Goal: Navigation & Orientation: Find specific page/section

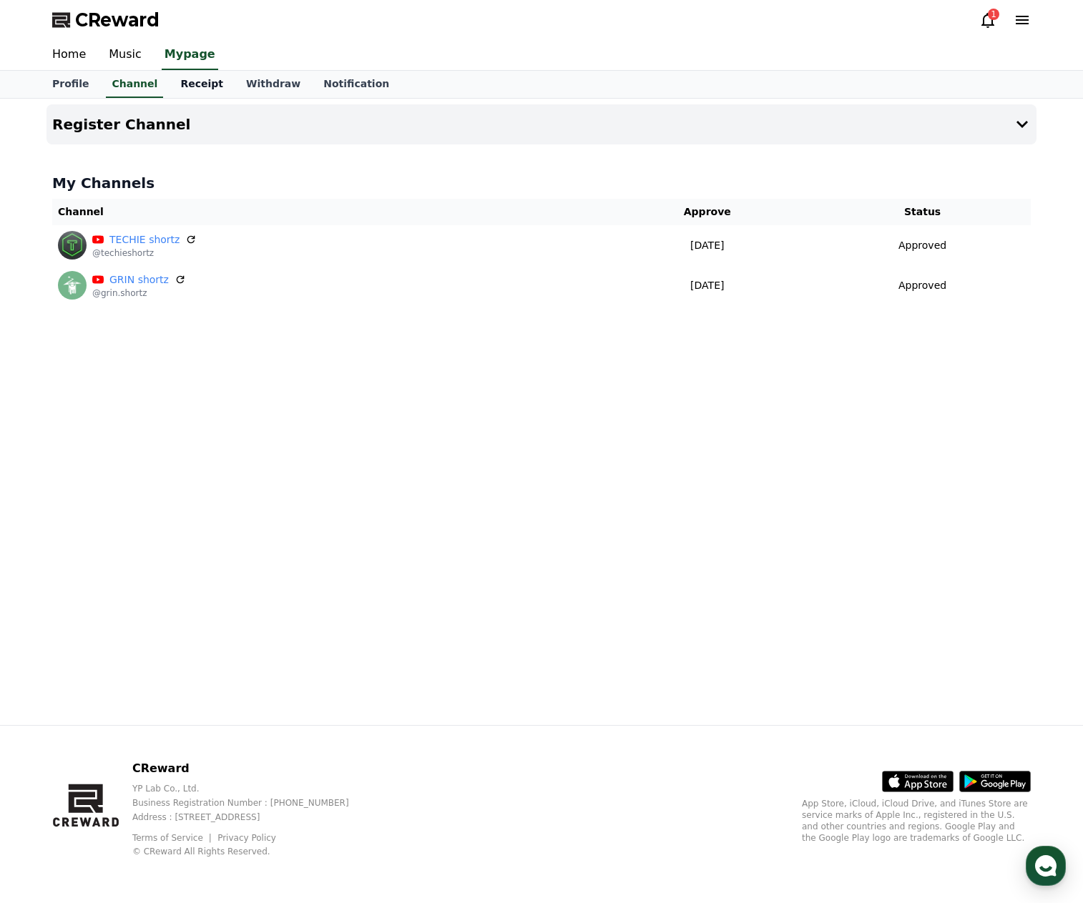
click at [183, 79] on link "Receipt" at bounding box center [202, 84] width 66 height 27
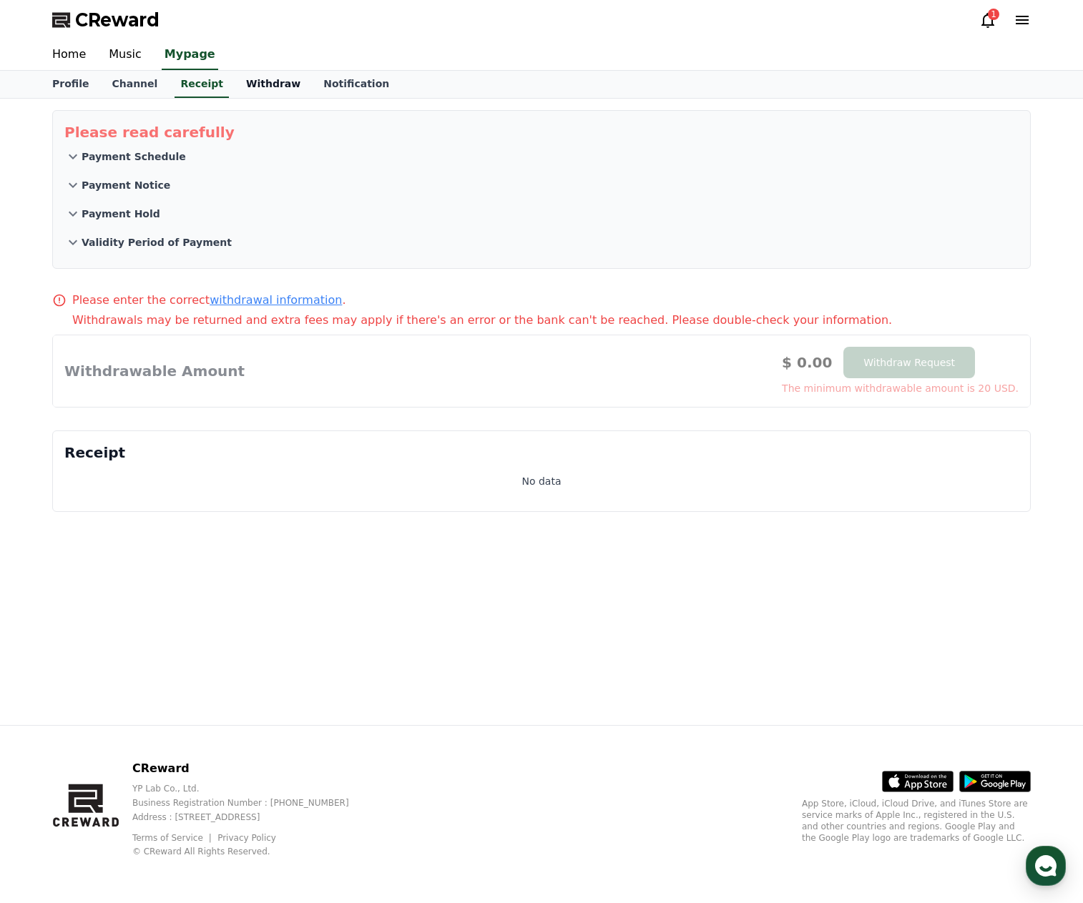
click at [240, 85] on link "Withdraw" at bounding box center [273, 84] width 77 height 27
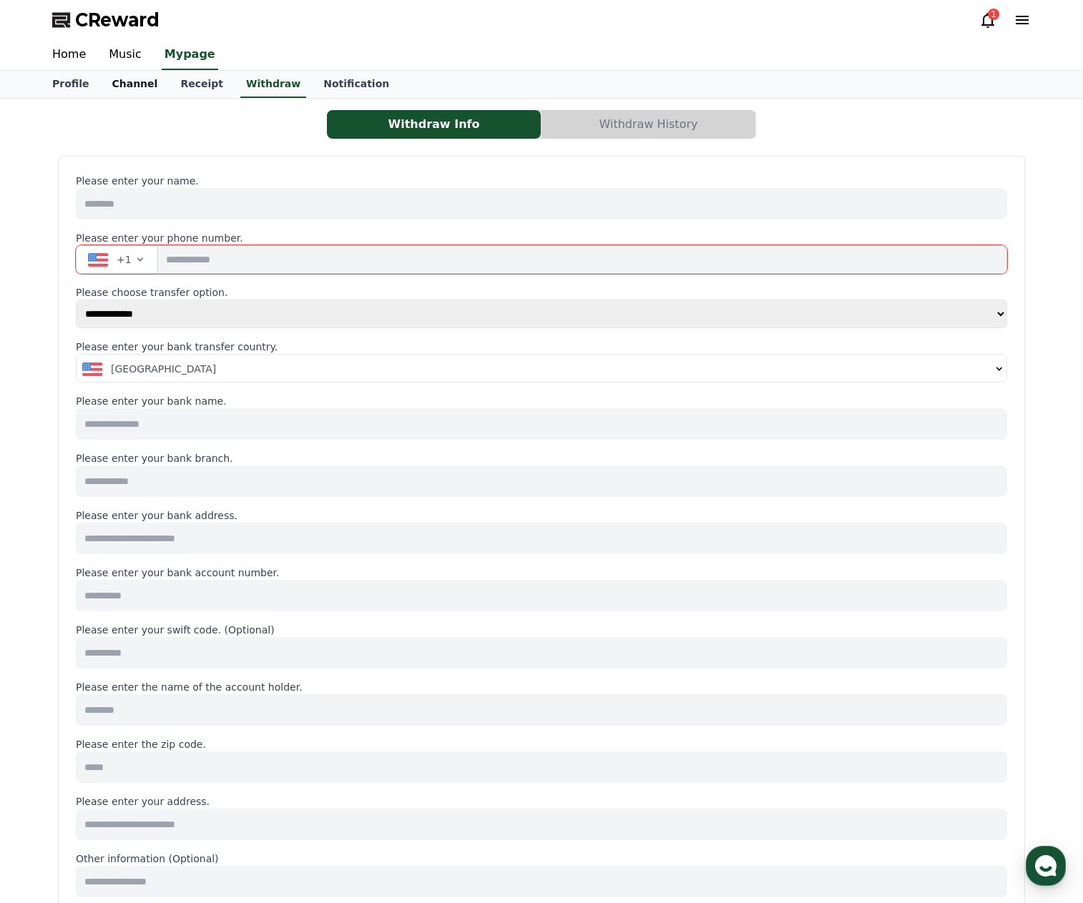
click at [110, 88] on link "Channel" at bounding box center [134, 84] width 69 height 27
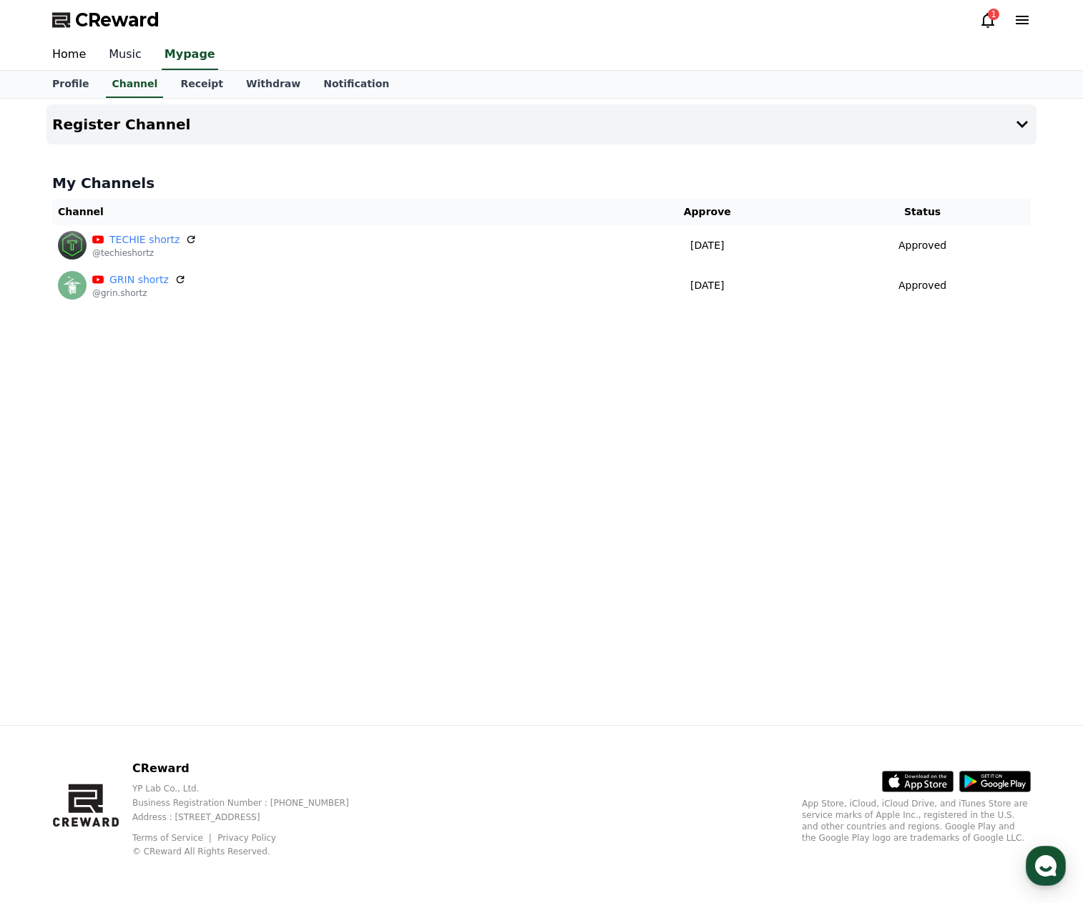
click at [110, 55] on link "Music" at bounding box center [125, 55] width 56 height 30
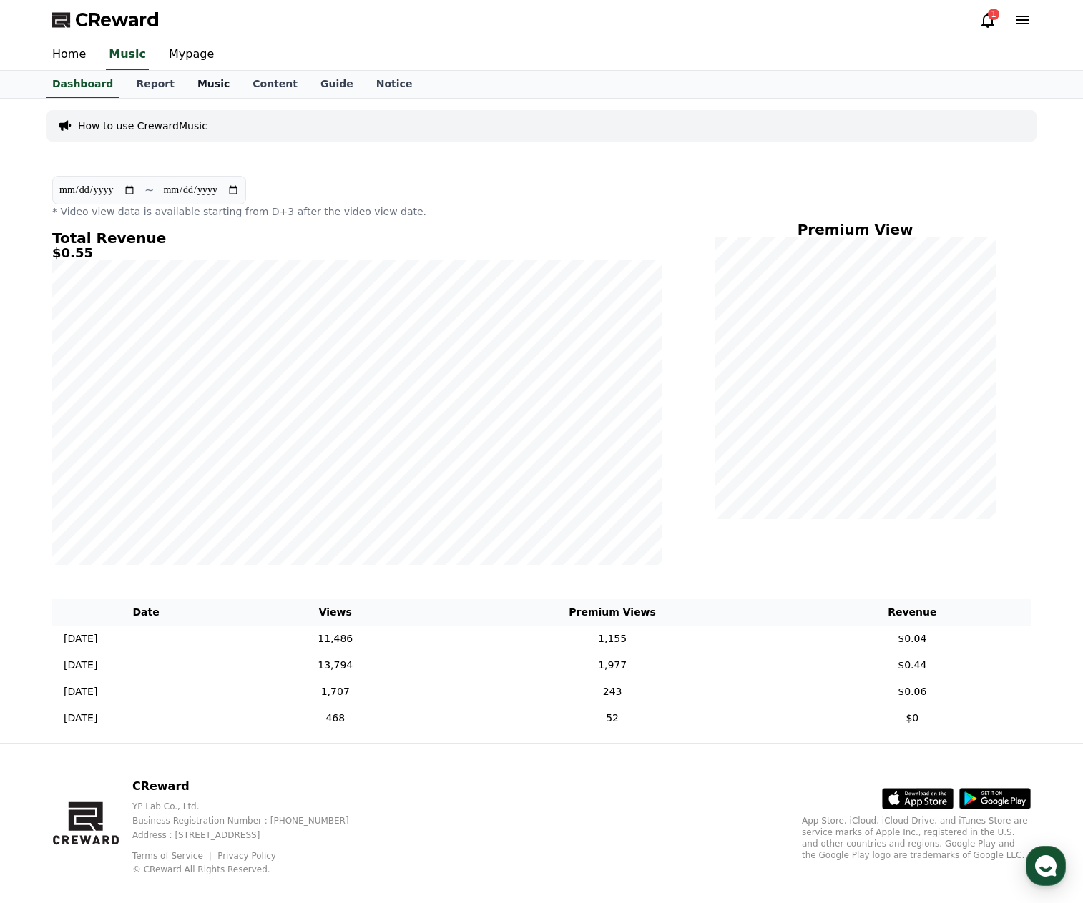
click at [197, 84] on link "Music" at bounding box center [213, 84] width 55 height 27
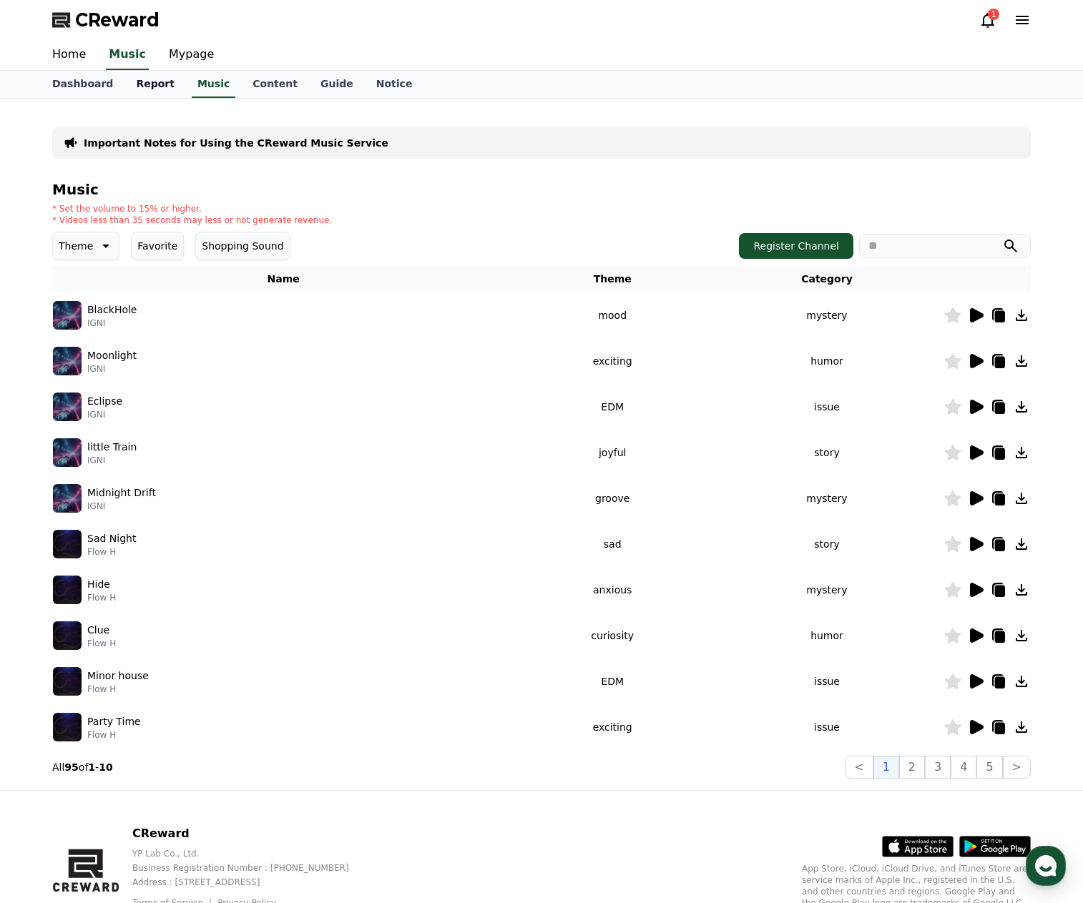
click at [152, 82] on link "Report" at bounding box center [154, 84] width 61 height 27
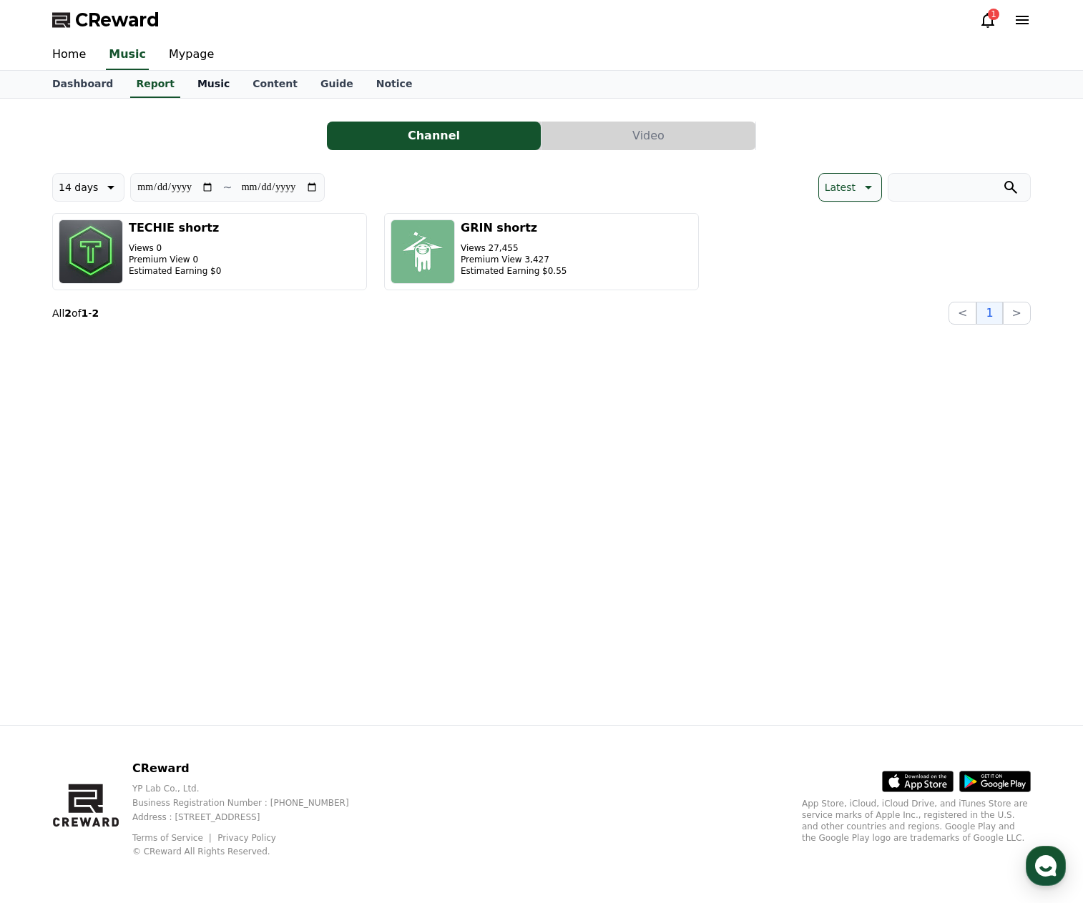
click at [199, 86] on link "Music" at bounding box center [213, 84] width 55 height 27
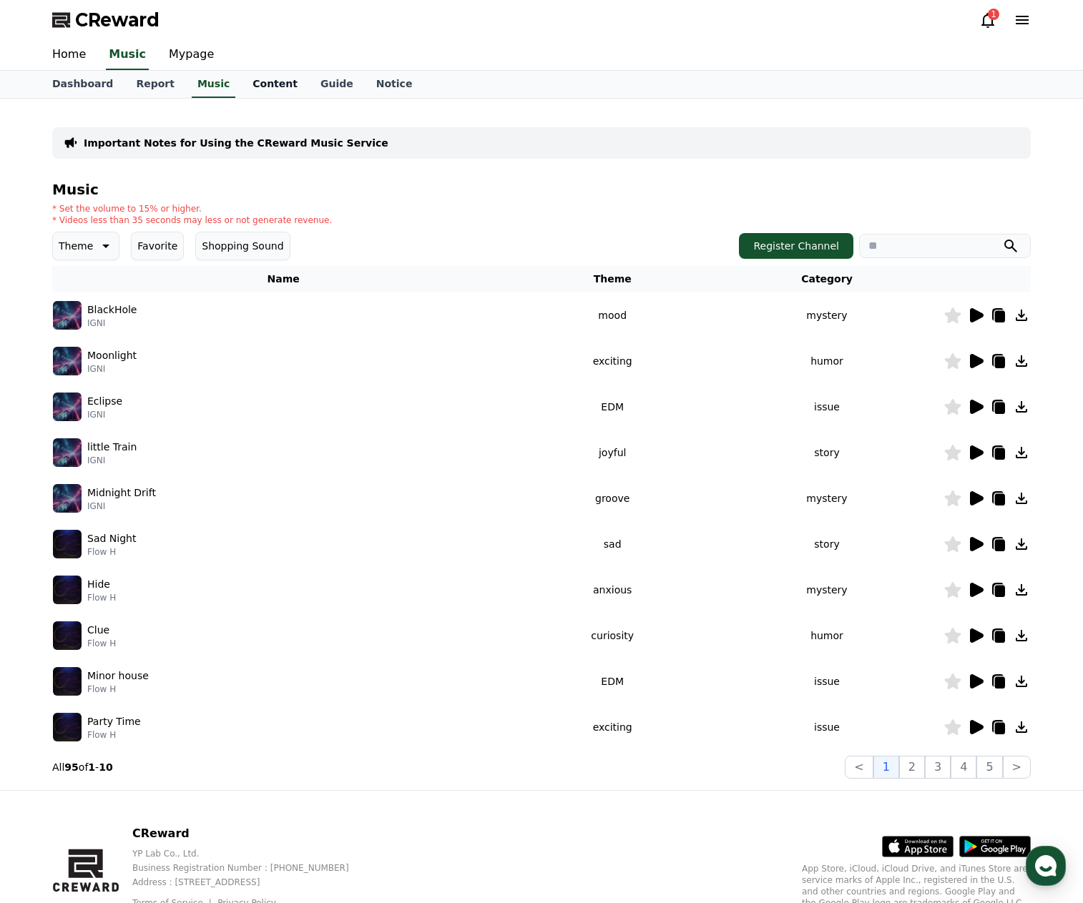
click at [244, 83] on link "Content" at bounding box center [275, 84] width 68 height 27
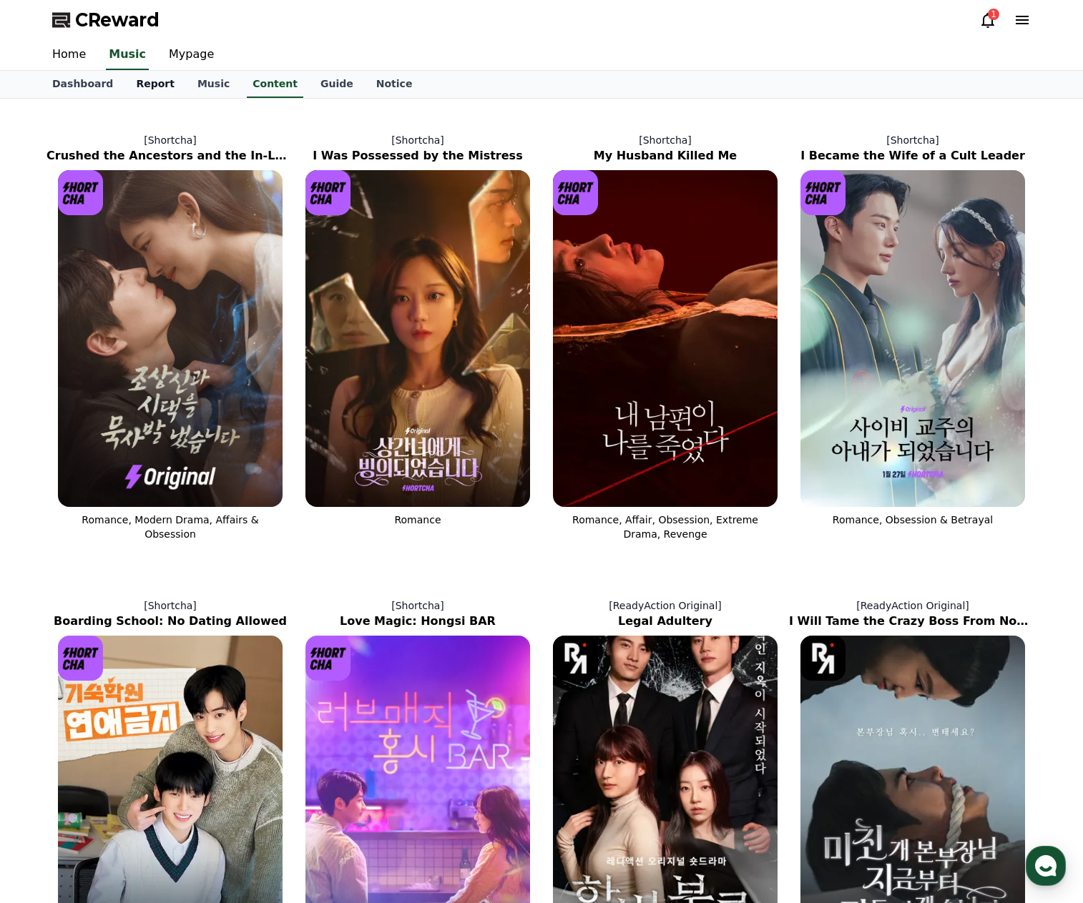
click at [147, 81] on link "Report" at bounding box center [154, 84] width 61 height 27
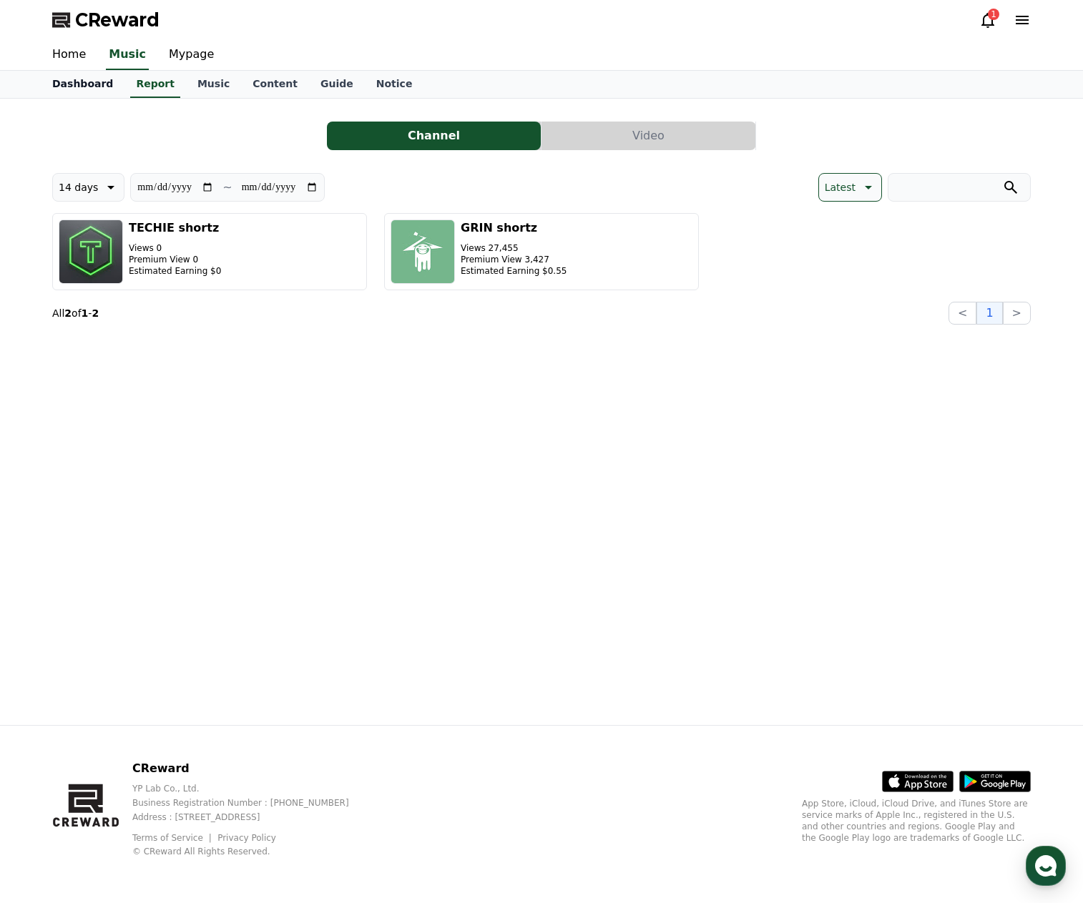
click at [76, 82] on link "Dashboard" at bounding box center [83, 84] width 84 height 27
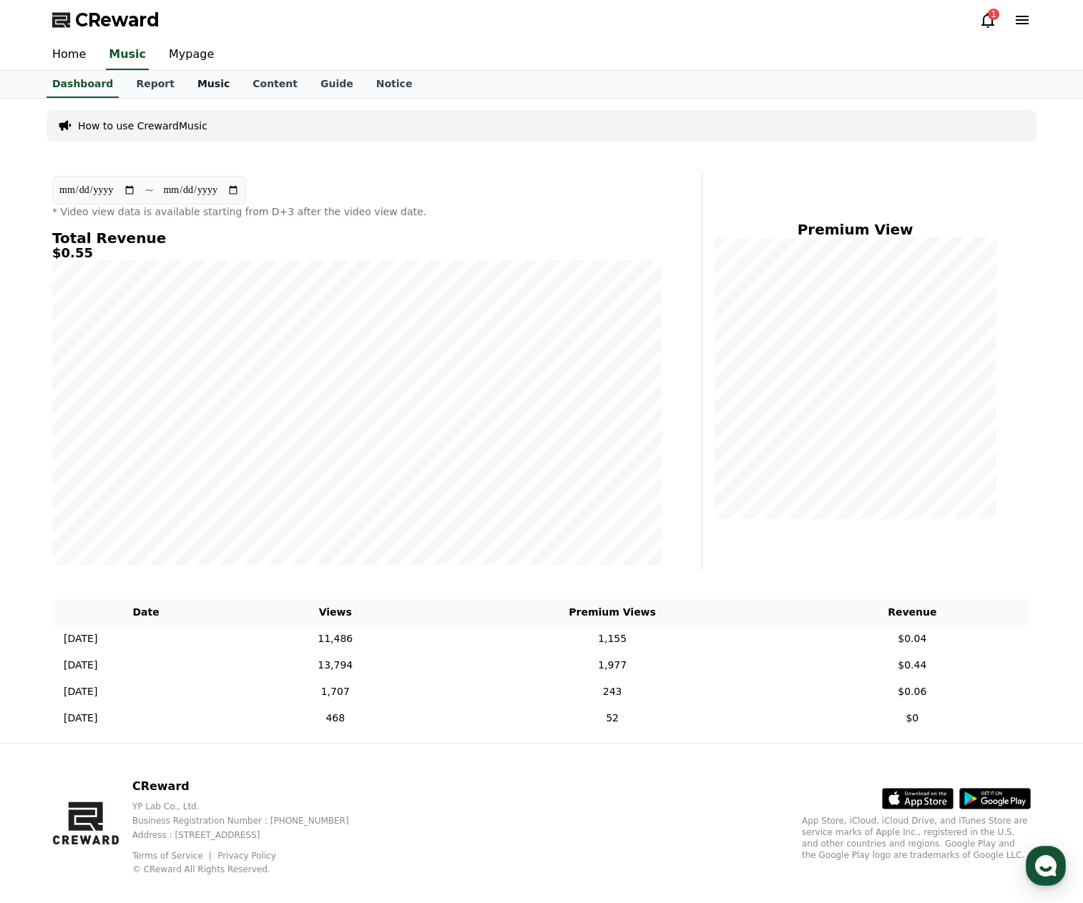
click at [200, 88] on link "Music" at bounding box center [213, 84] width 55 height 27
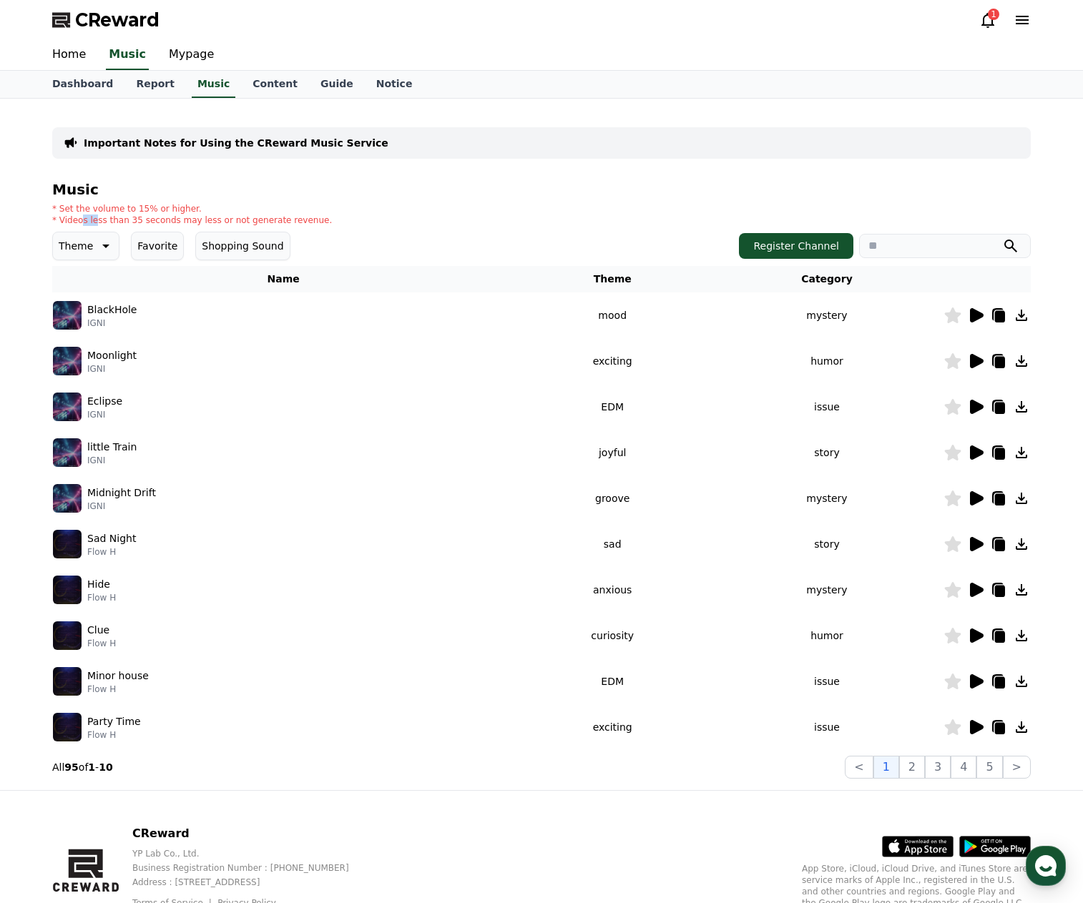
drag, startPoint x: 82, startPoint y: 220, endPoint x: 94, endPoint y: 220, distance: 12.2
click at [94, 220] on p "* Videos less than 35 seconds may less or not generate revenue." at bounding box center [192, 220] width 280 height 11
drag, startPoint x: 109, startPoint y: 220, endPoint x: 130, endPoint y: 220, distance: 20.7
click at [130, 220] on p "* Videos less than 35 seconds may less or not generate revenue." at bounding box center [192, 220] width 280 height 11
drag, startPoint x: 154, startPoint y: 217, endPoint x: 170, endPoint y: 217, distance: 16.4
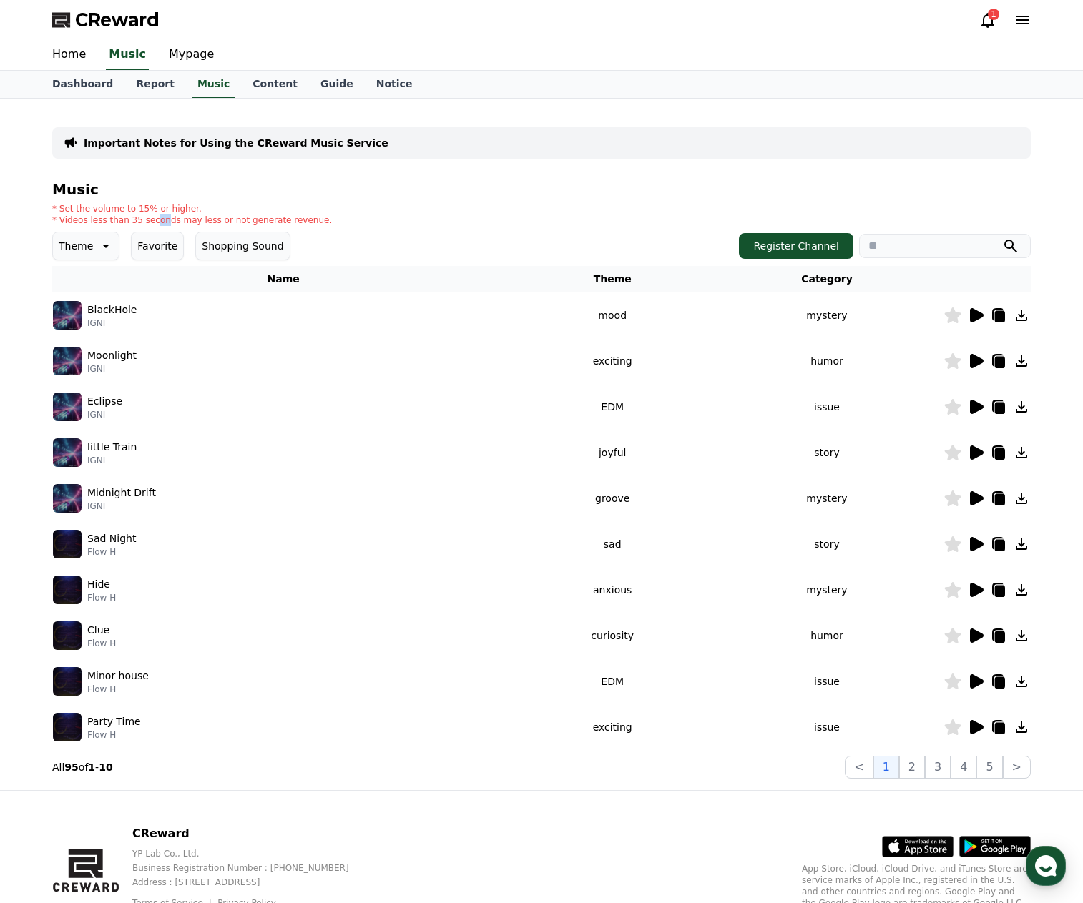
click at [157, 217] on p "* Videos less than 35 seconds may less or not generate revenue." at bounding box center [192, 220] width 280 height 11
click at [201, 217] on p "* Videos less than 35 seconds may less or not generate revenue." at bounding box center [192, 220] width 280 height 11
drag, startPoint x: 230, startPoint y: 218, endPoint x: 260, endPoint y: 220, distance: 29.4
click at [241, 218] on p "* Videos less than 35 seconds may less or not generate revenue." at bounding box center [192, 220] width 280 height 11
drag, startPoint x: 296, startPoint y: 220, endPoint x: 118, endPoint y: 224, distance: 178.1
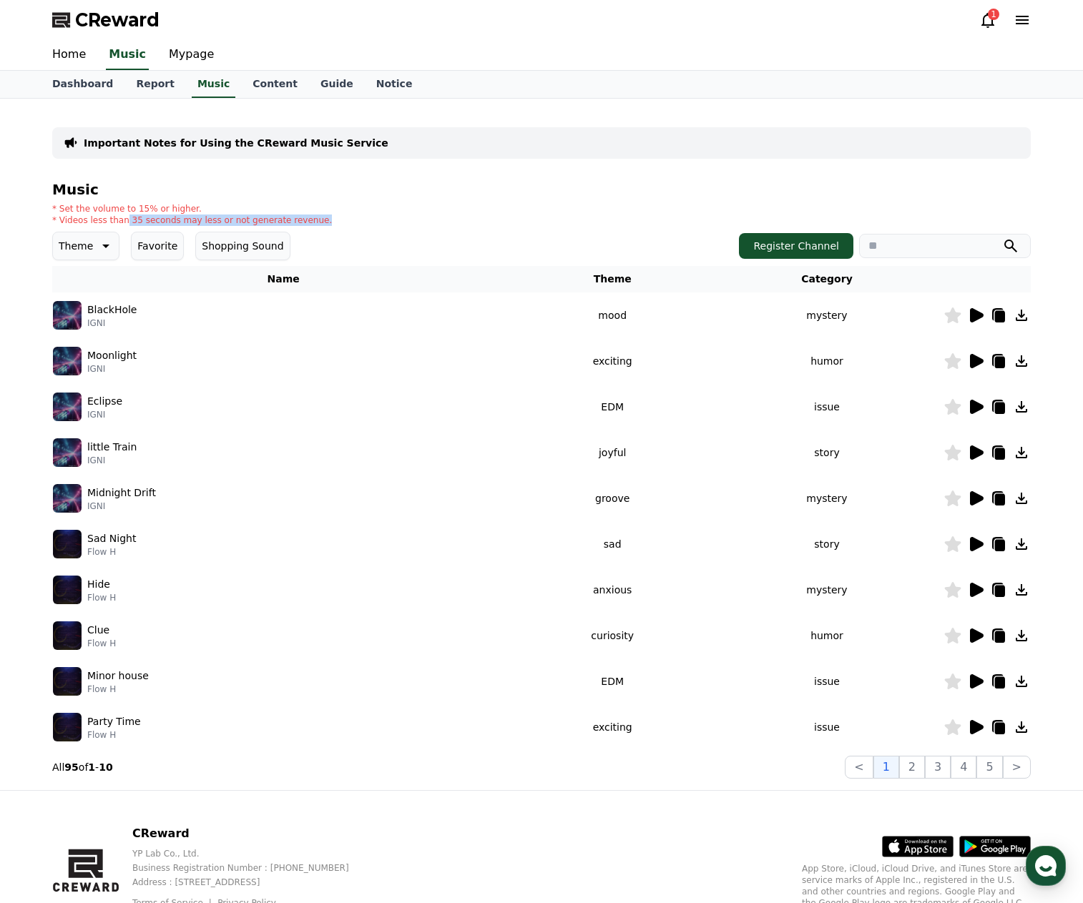
click at [118, 224] on div "* Set the volume to 15% or higher. * Videos less than 35 seconds may less or no…" at bounding box center [541, 214] width 978 height 23
click at [145, 81] on link "Report" at bounding box center [154, 84] width 61 height 27
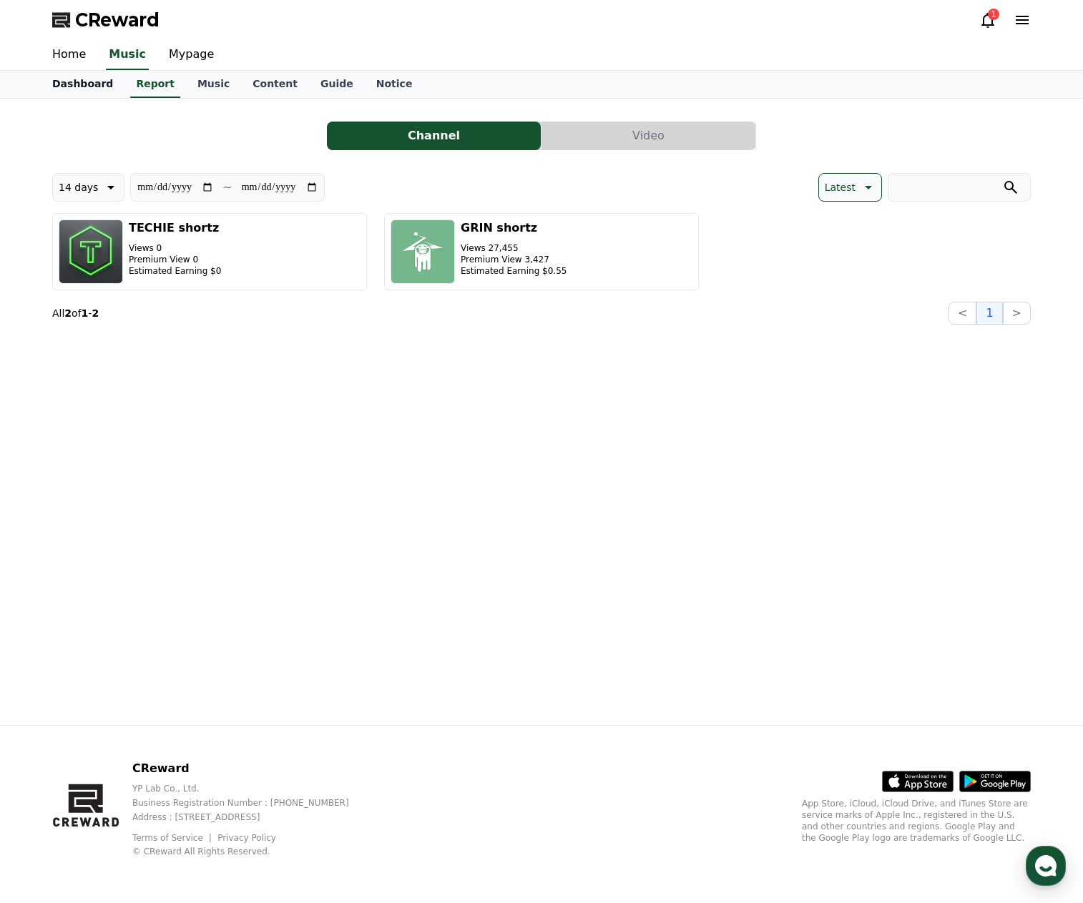
click at [70, 87] on link "Dashboard" at bounding box center [83, 84] width 84 height 27
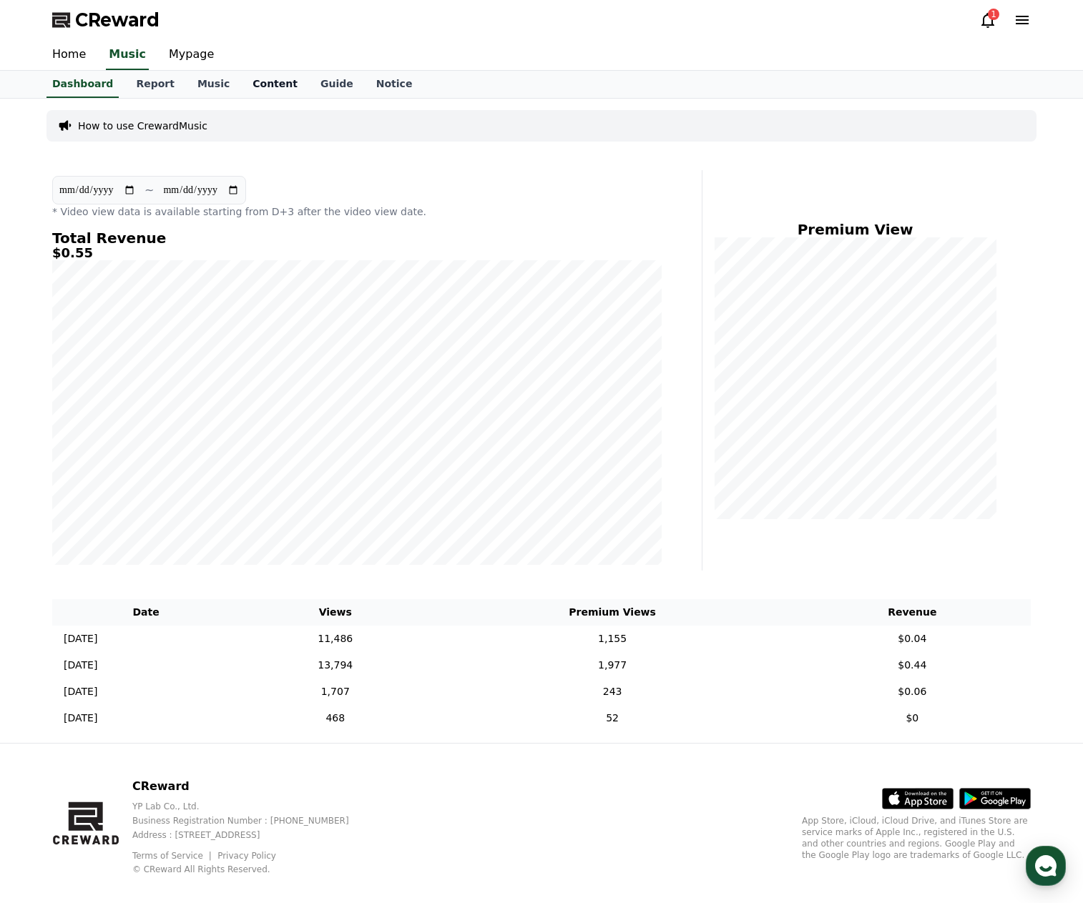
click at [254, 92] on link "Content" at bounding box center [275, 84] width 68 height 27
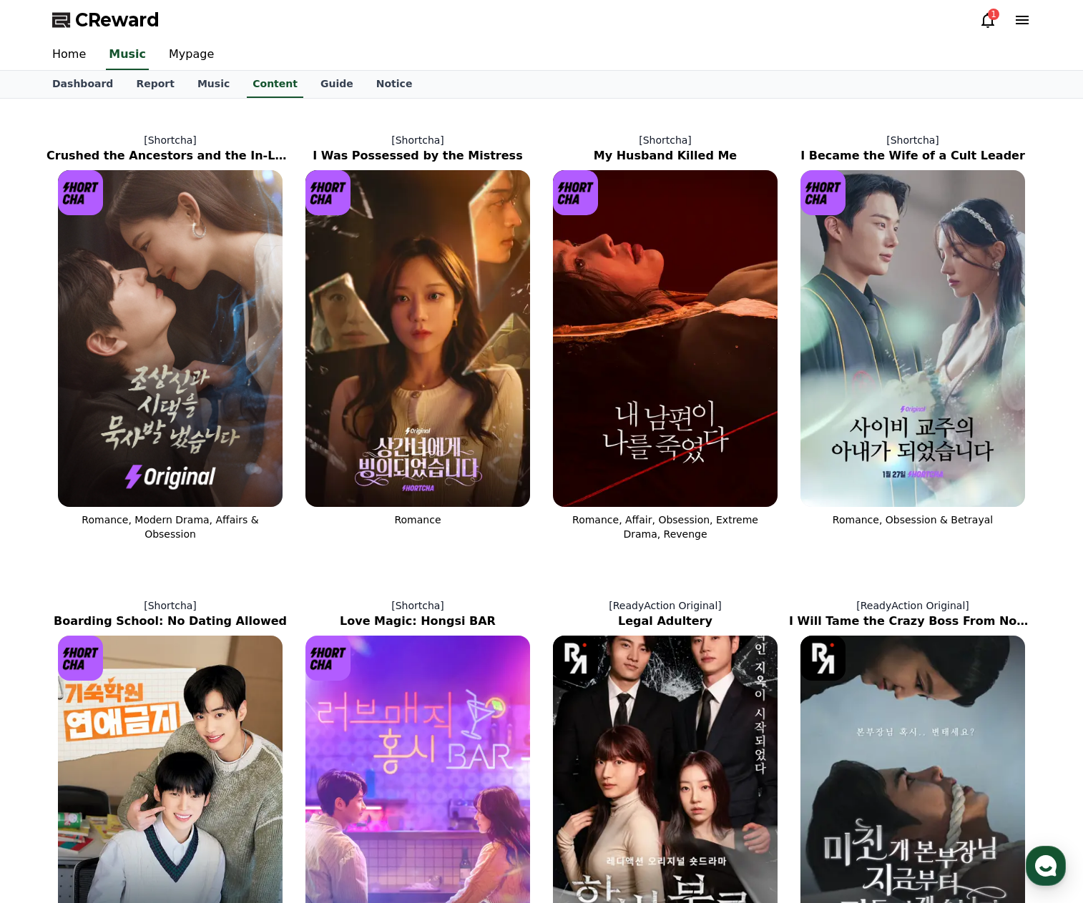
click at [792, 54] on div "Home Music Mypage" at bounding box center [541, 55] width 1001 height 30
